Goal: Find contact information: Find contact information

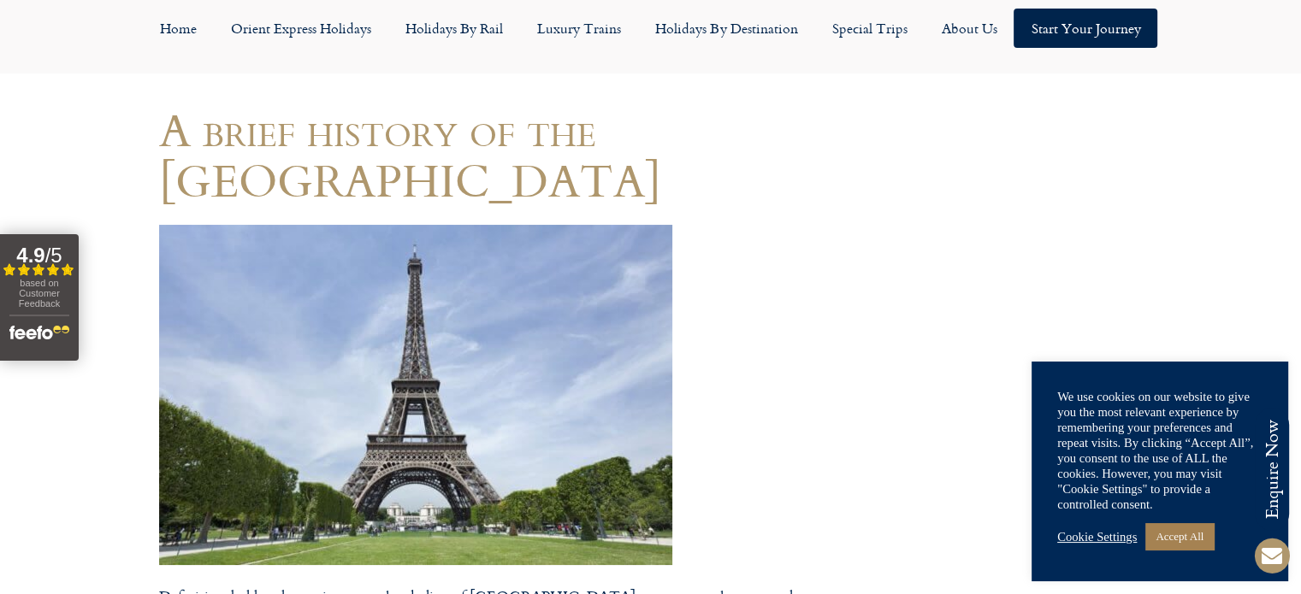
scroll to position [171, 0]
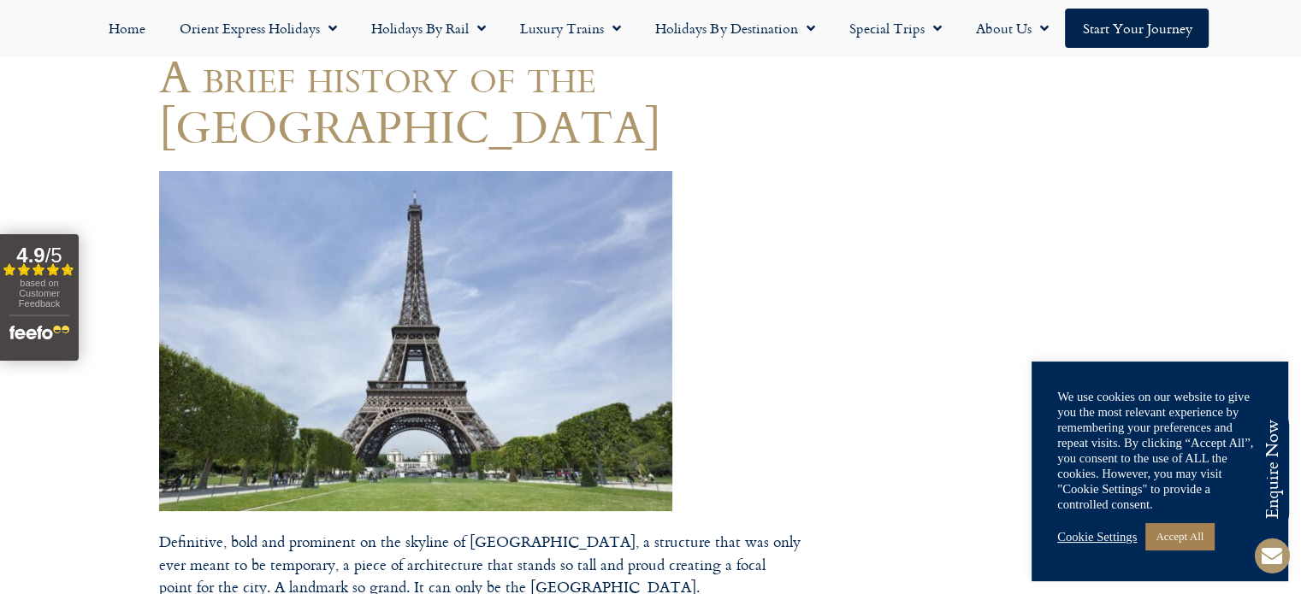
scroll to position [0, 0]
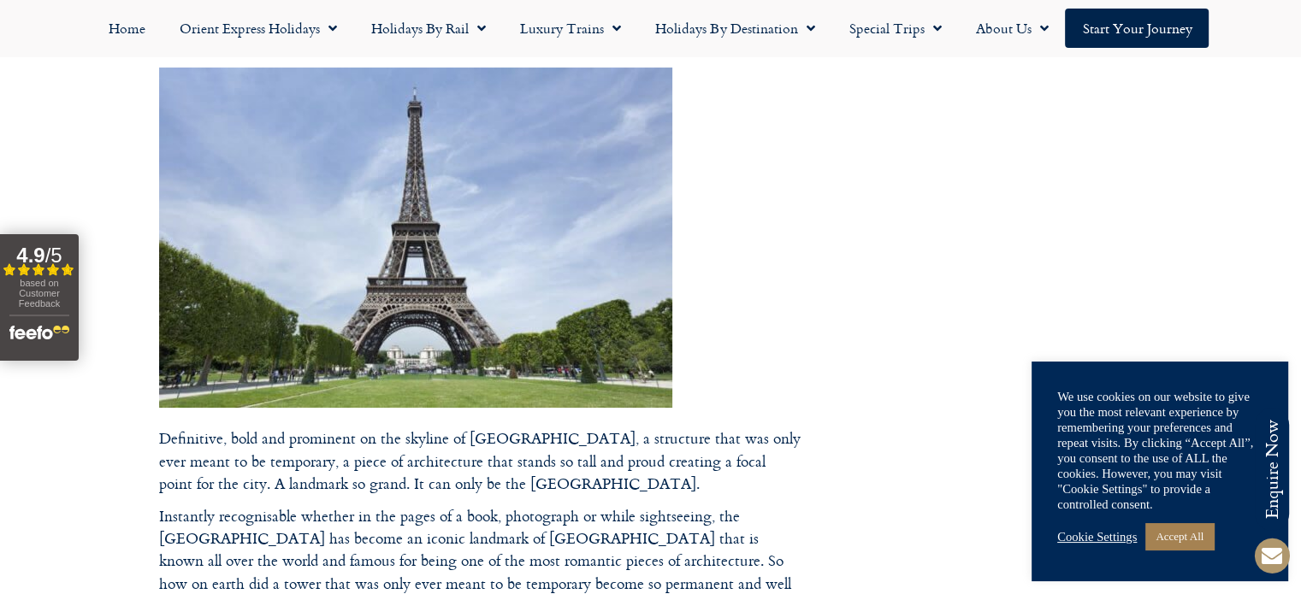
scroll to position [257, 0]
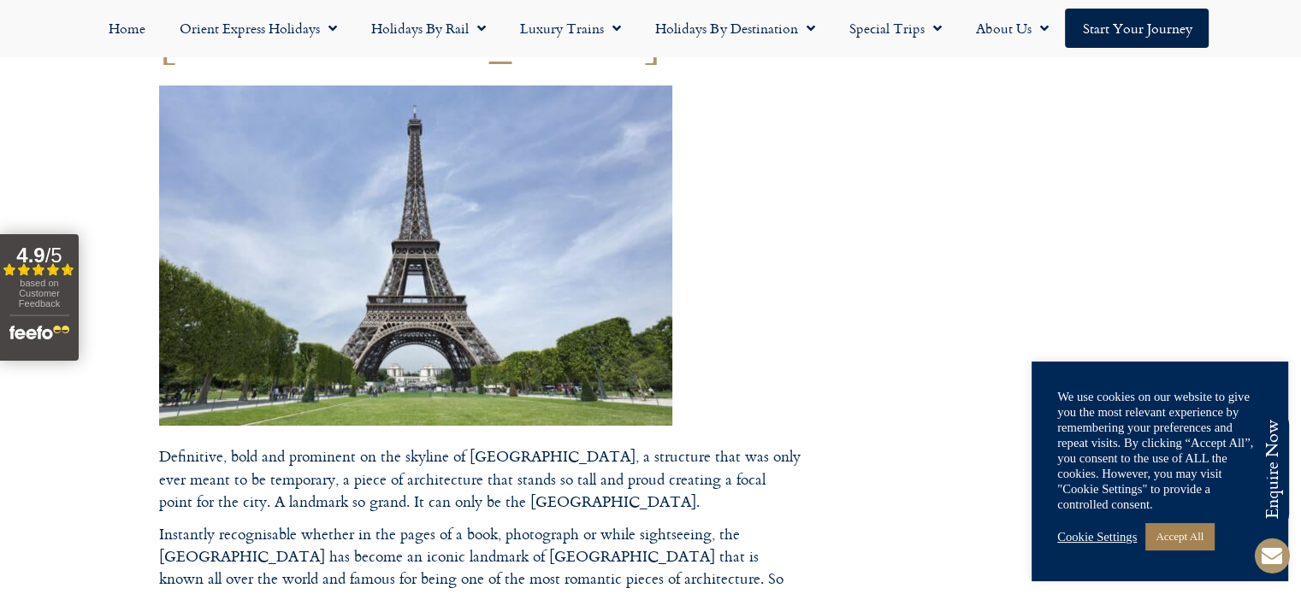
drag, startPoint x: 411, startPoint y: 180, endPoint x: 318, endPoint y: 200, distance: 94.6
drag, startPoint x: 318, startPoint y: 200, endPoint x: 326, endPoint y: 205, distance: 9.3
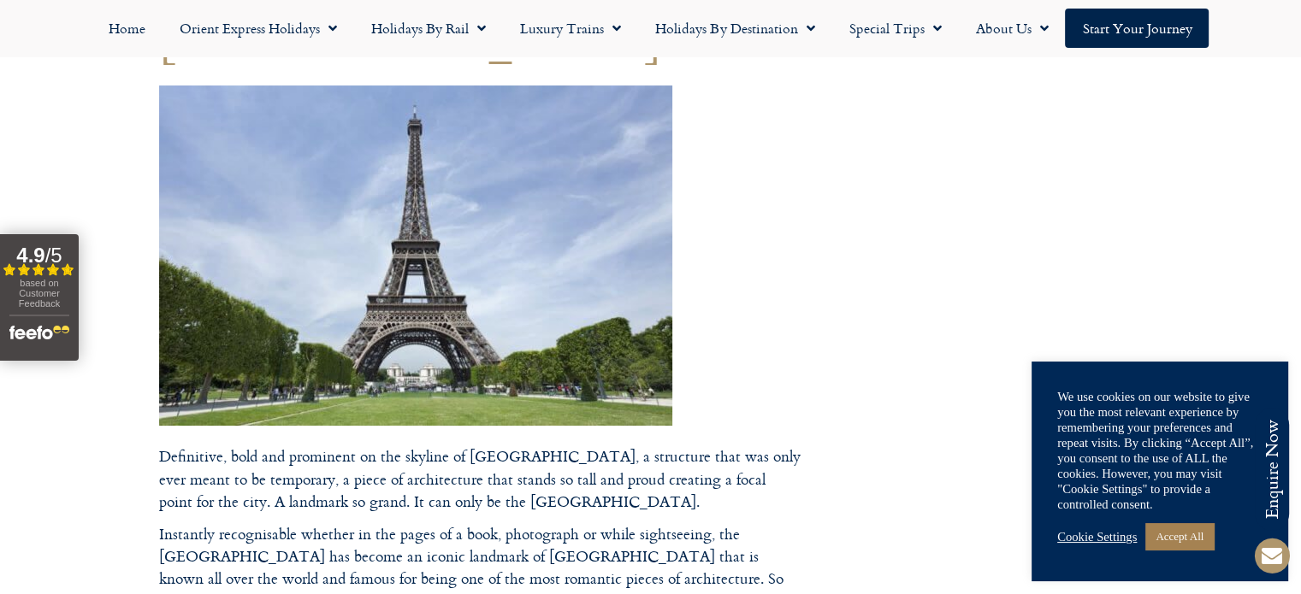
drag, startPoint x: 364, startPoint y: 170, endPoint x: 786, endPoint y: 15, distance: 450.0
